Goal: Find specific page/section: Find specific page/section

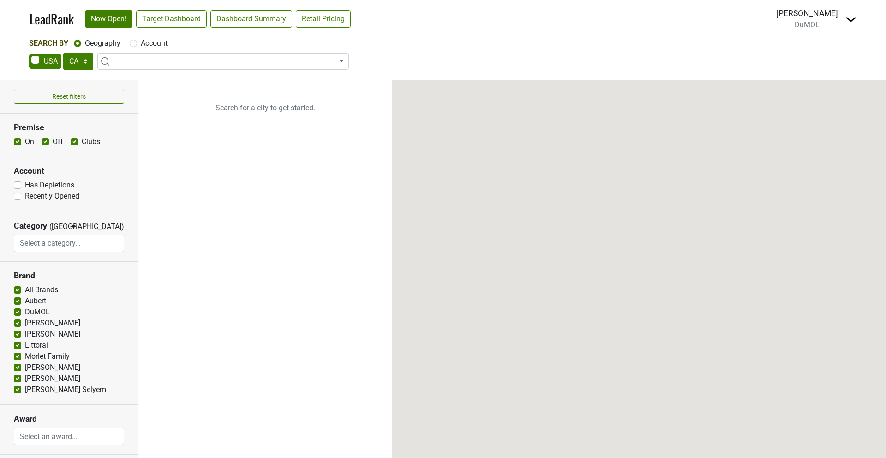
select select "CA"
select select
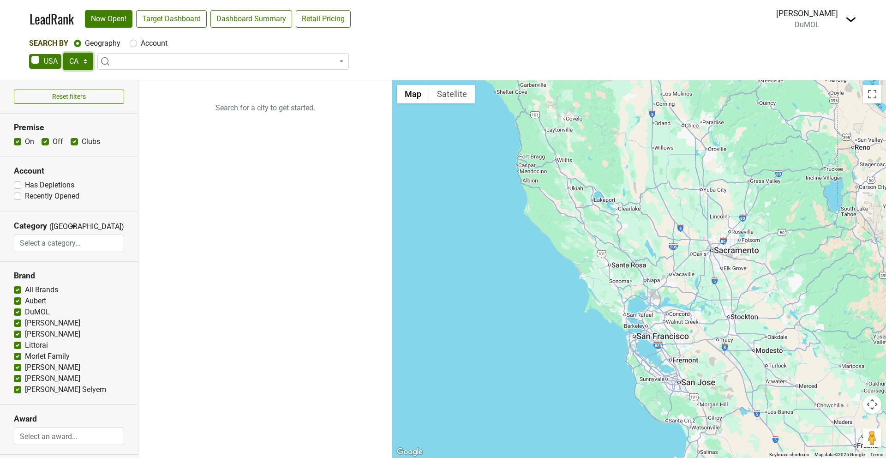
click at [84, 62] on select "AK AL AR AZ CA CO CT DC DE FL GA HI IA ID IL IN KS KY LA MA MD ME MI MN MO MS M…" at bounding box center [78, 62] width 30 height 18
click at [63, 53] on select "AK AL AR AZ CA CO CT DC DE FL GA HI IA ID IL IN KS KY LA MA MD ME MI MN MO MS M…" at bounding box center [78, 62] width 30 height 18
click at [175, 16] on div "LeadRank Now Open! Target Dashboard Dashboard Summary Retail Pricing Loading..." at bounding box center [194, 18] width 328 height 19
click at [175, 16] on link "Target Dashboard" at bounding box center [171, 19] width 71 height 18
click at [77, 60] on select "AK AL AR AZ CA CO CT DC DE FL GA HI IA ID IL IN KS KY LA MA MD ME MI MN MO MS M…" at bounding box center [78, 62] width 30 height 18
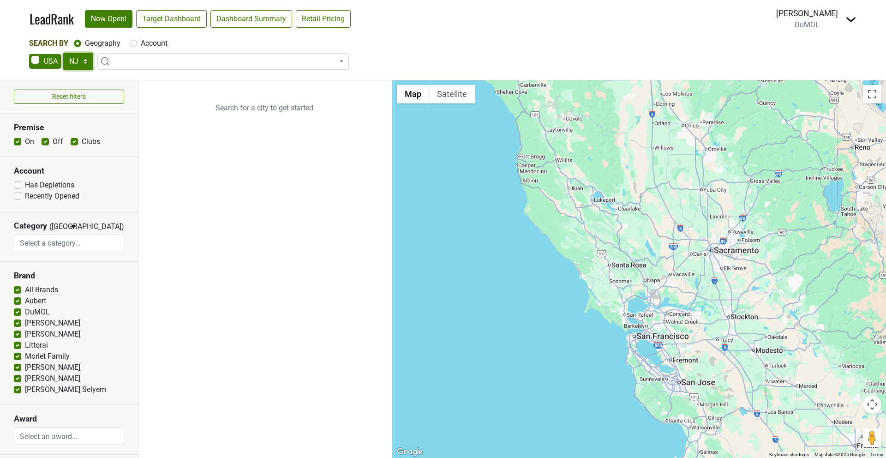
select select "NY"
click at [63, 53] on select "AK AL AR AZ CA CO CT DC DE FL GA HI IA ID IL IN KS KY LA MA MD ME MI MN MO MS M…" at bounding box center [78, 62] width 30 height 18
click at [175, 16] on div "LeadRank Now Open! Target Dashboard Dashboard Summary Retail Pricing Loading..." at bounding box center [194, 18] width 328 height 19
click at [174, 16] on link "Target Dashboard" at bounding box center [171, 19] width 71 height 18
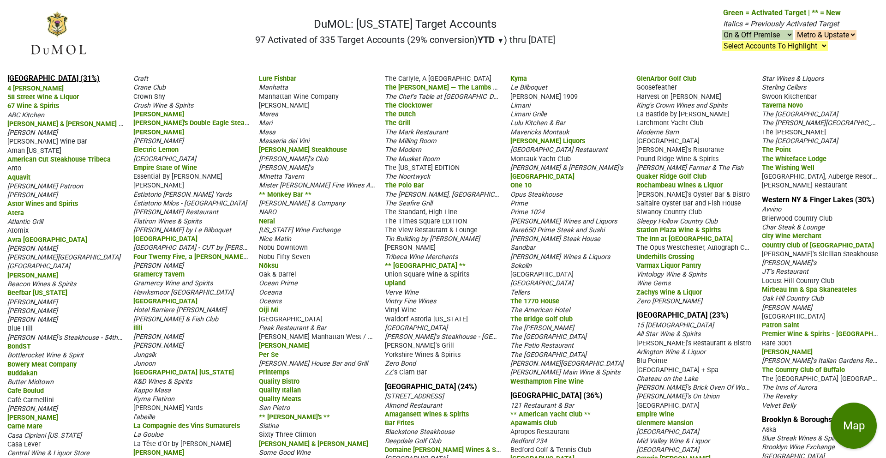
click at [16, 77] on link "Manhattan (31%)" at bounding box center [53, 78] width 92 height 9
